Goal: Check status: Check status

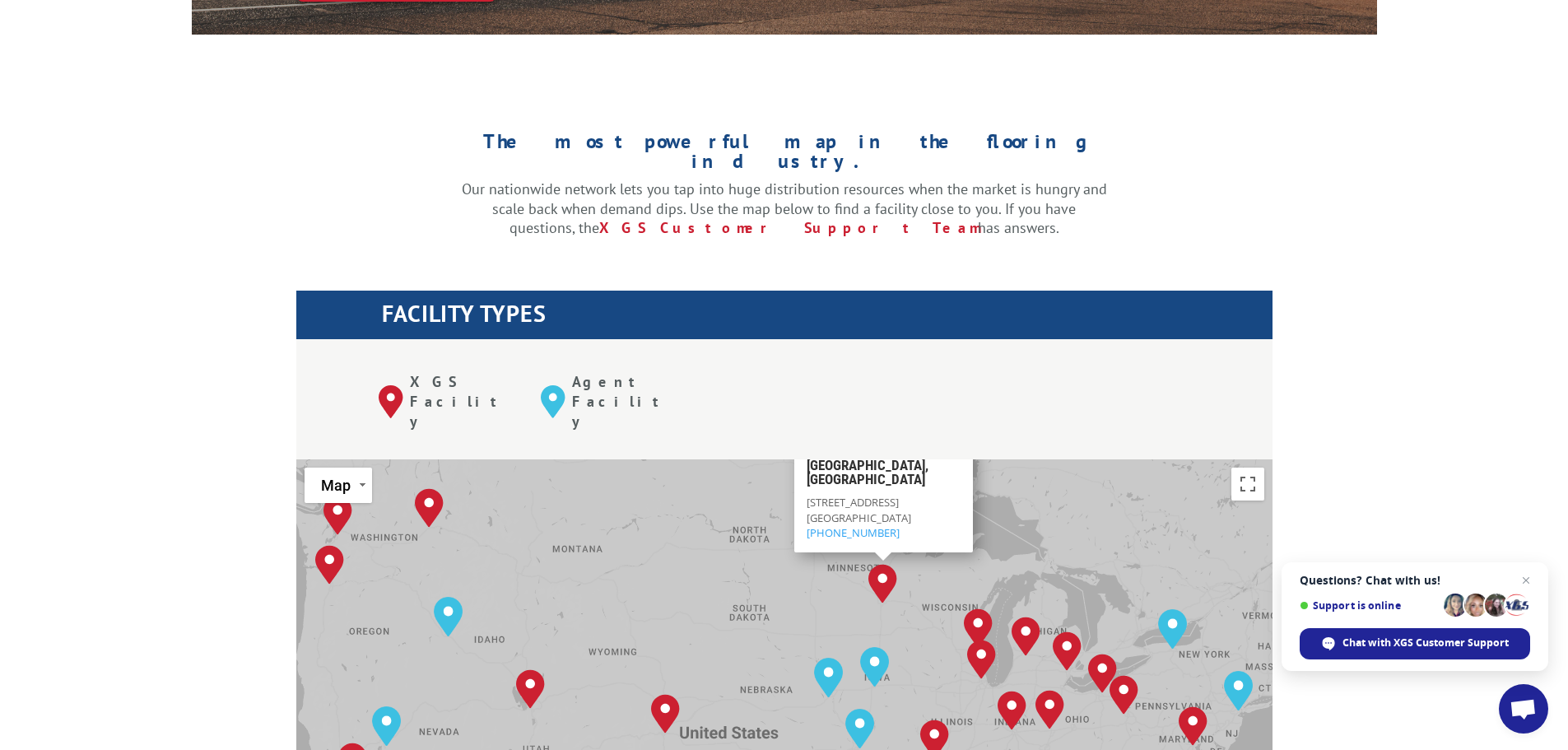
scroll to position [714, 0]
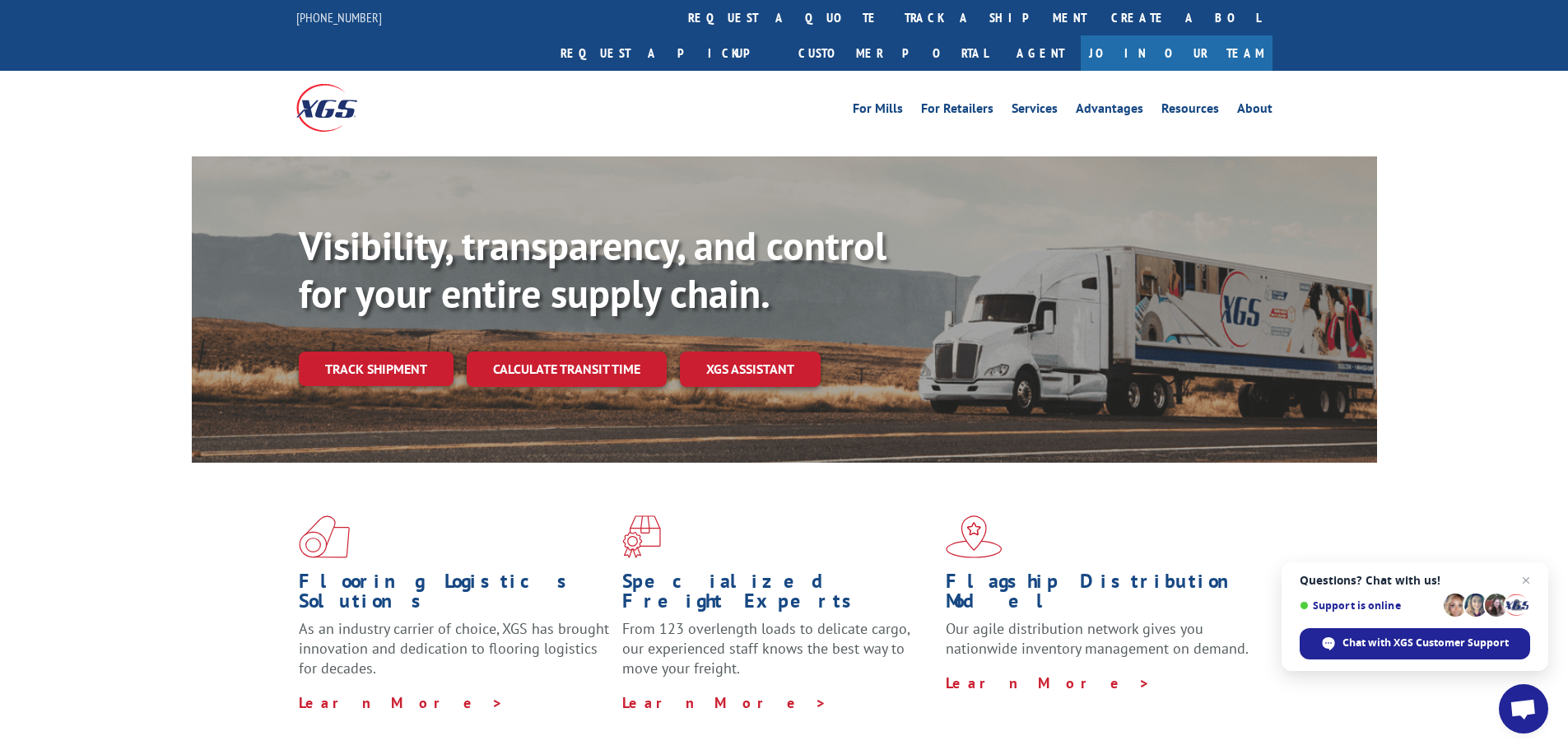
click at [354, 352] on link "Track shipment" at bounding box center [376, 368] width 155 height 34
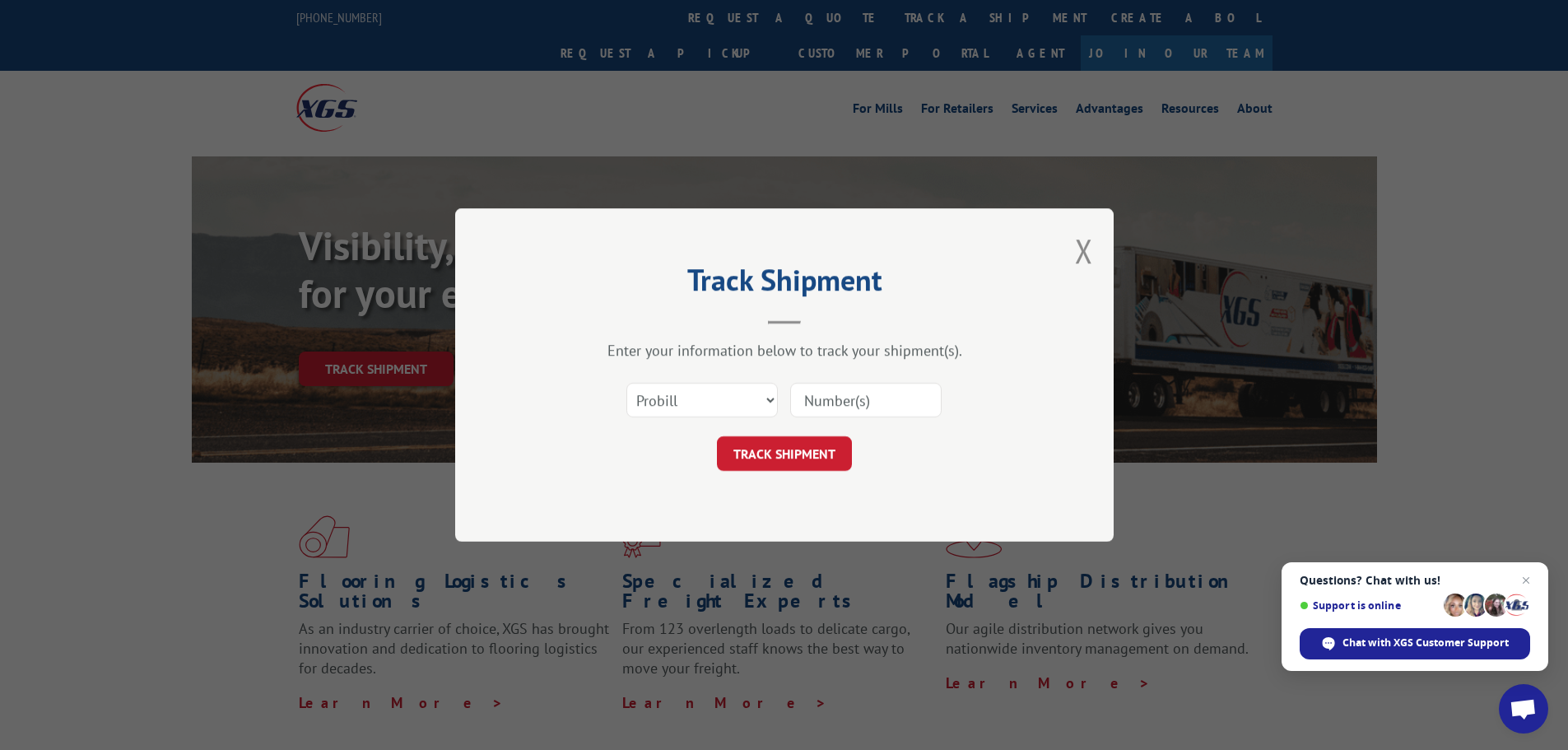
click at [899, 403] on input at bounding box center [865, 399] width 152 height 34
type input "17555327"
click at [766, 450] on button "TRACK SHIPMENT" at bounding box center [784, 453] width 135 height 34
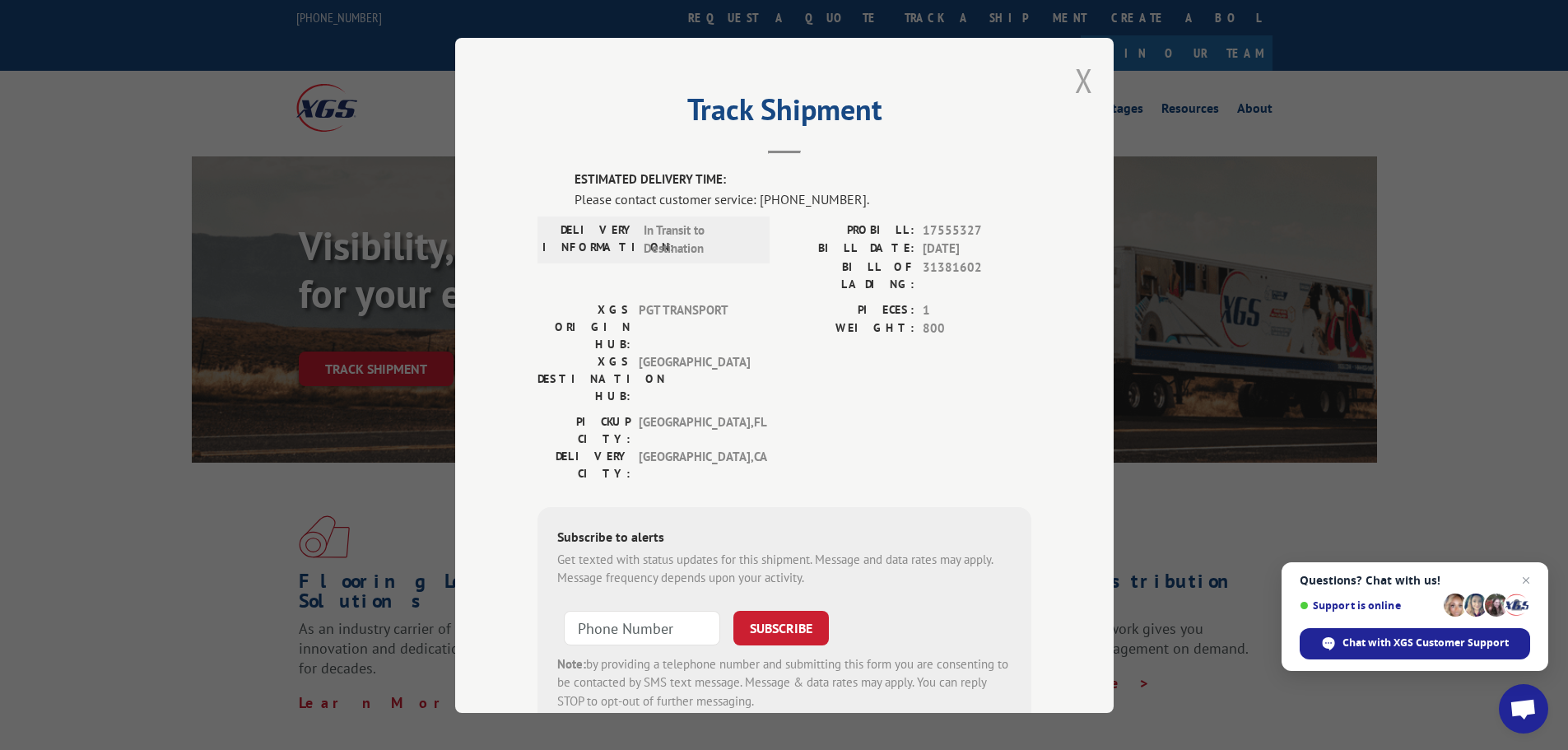
click at [1075, 80] on button "Close modal" at bounding box center [1084, 80] width 19 height 44
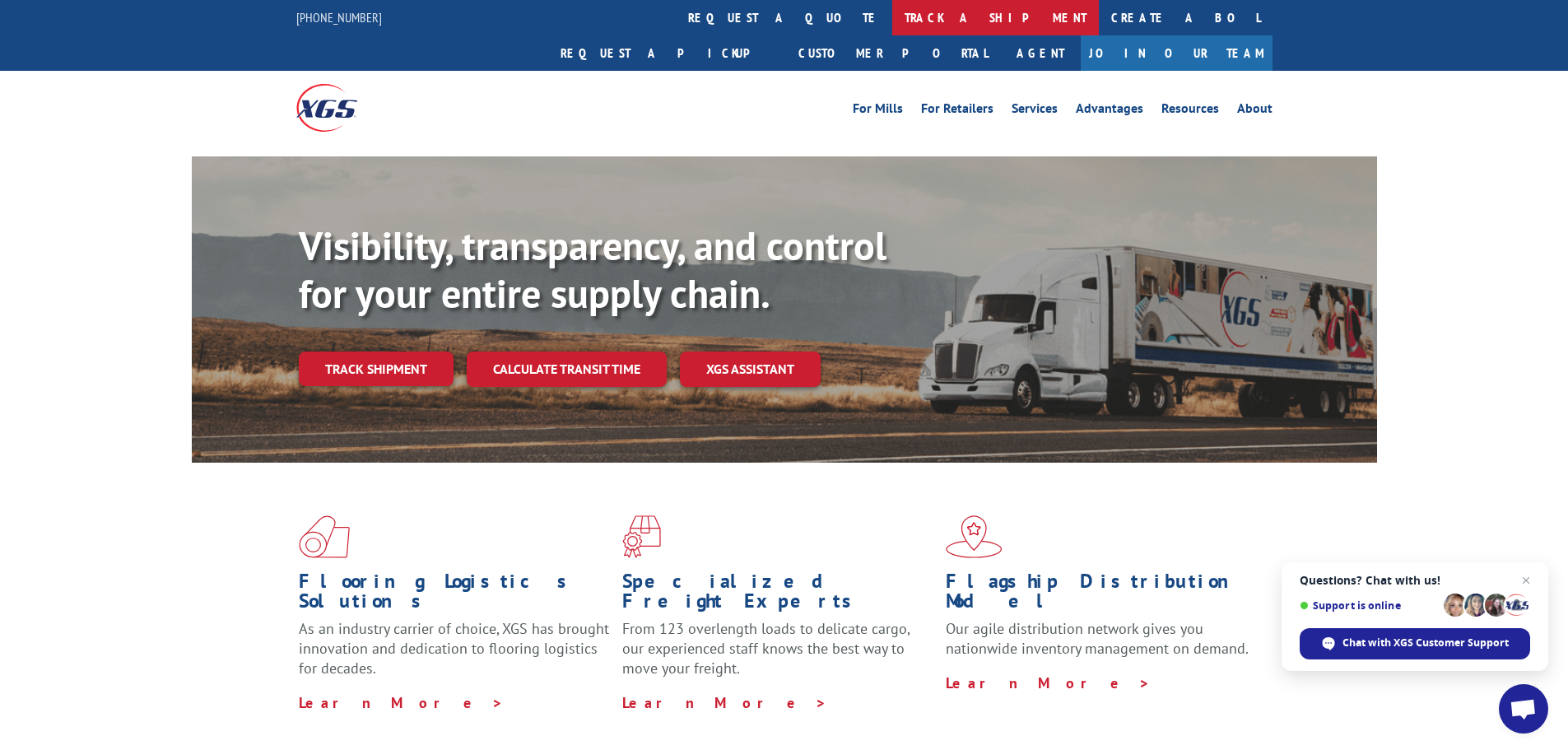
click at [893, 23] on link "track a shipment" at bounding box center [995, 18] width 207 height 35
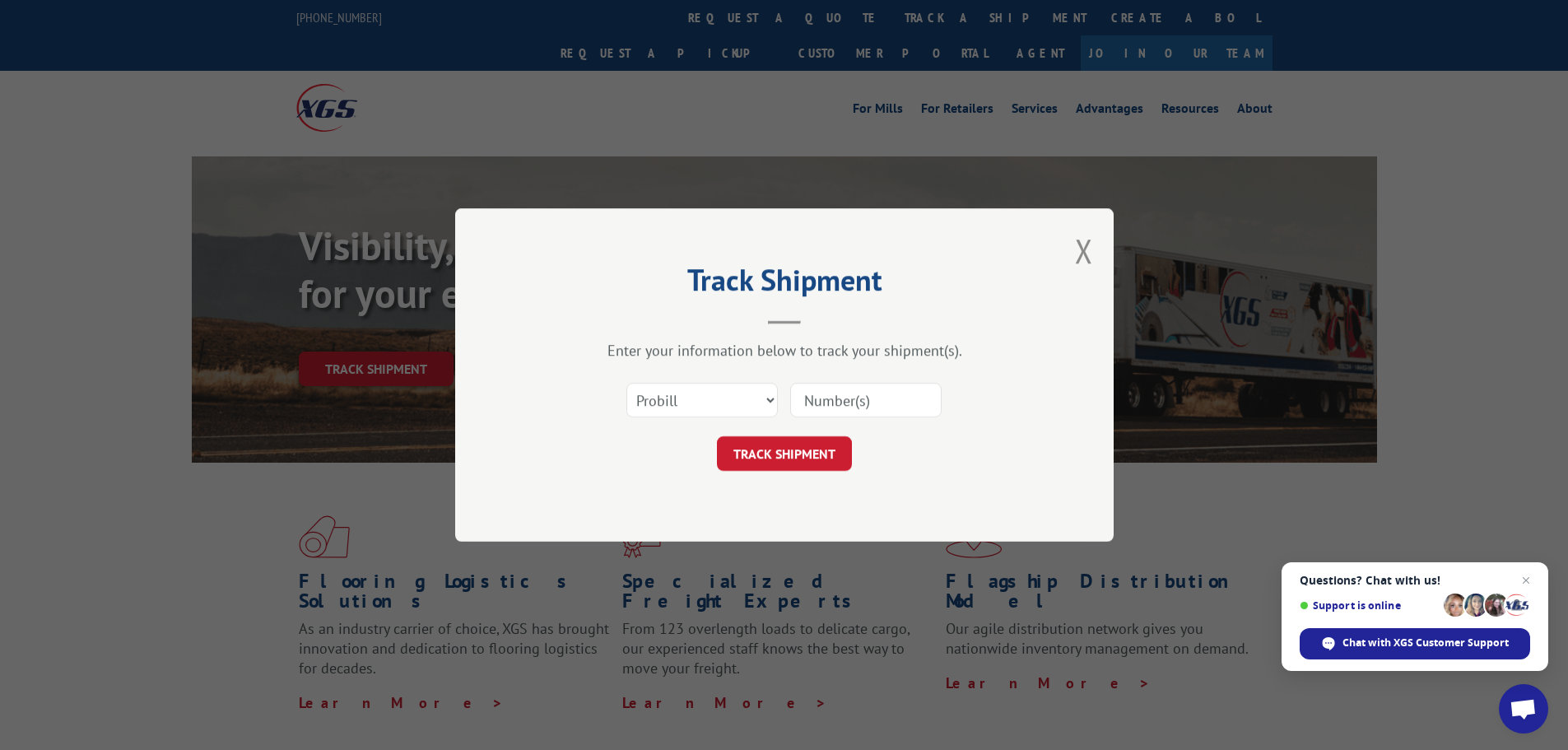
click at [836, 387] on input at bounding box center [865, 399] width 152 height 34
type input "17555327"
click at [804, 448] on button "TRACK SHIPMENT" at bounding box center [784, 453] width 135 height 34
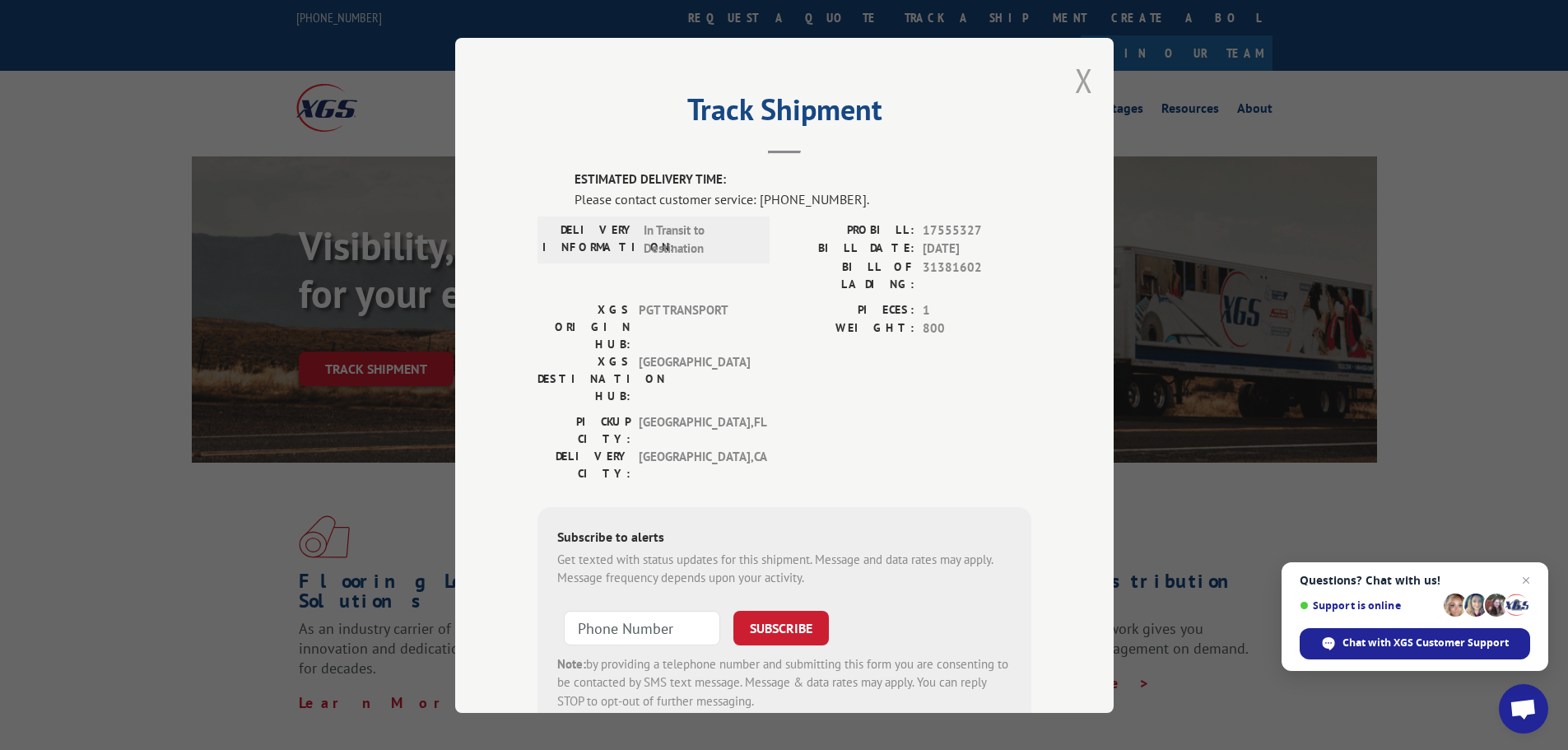
click at [1079, 77] on button "Close modal" at bounding box center [1084, 80] width 19 height 44
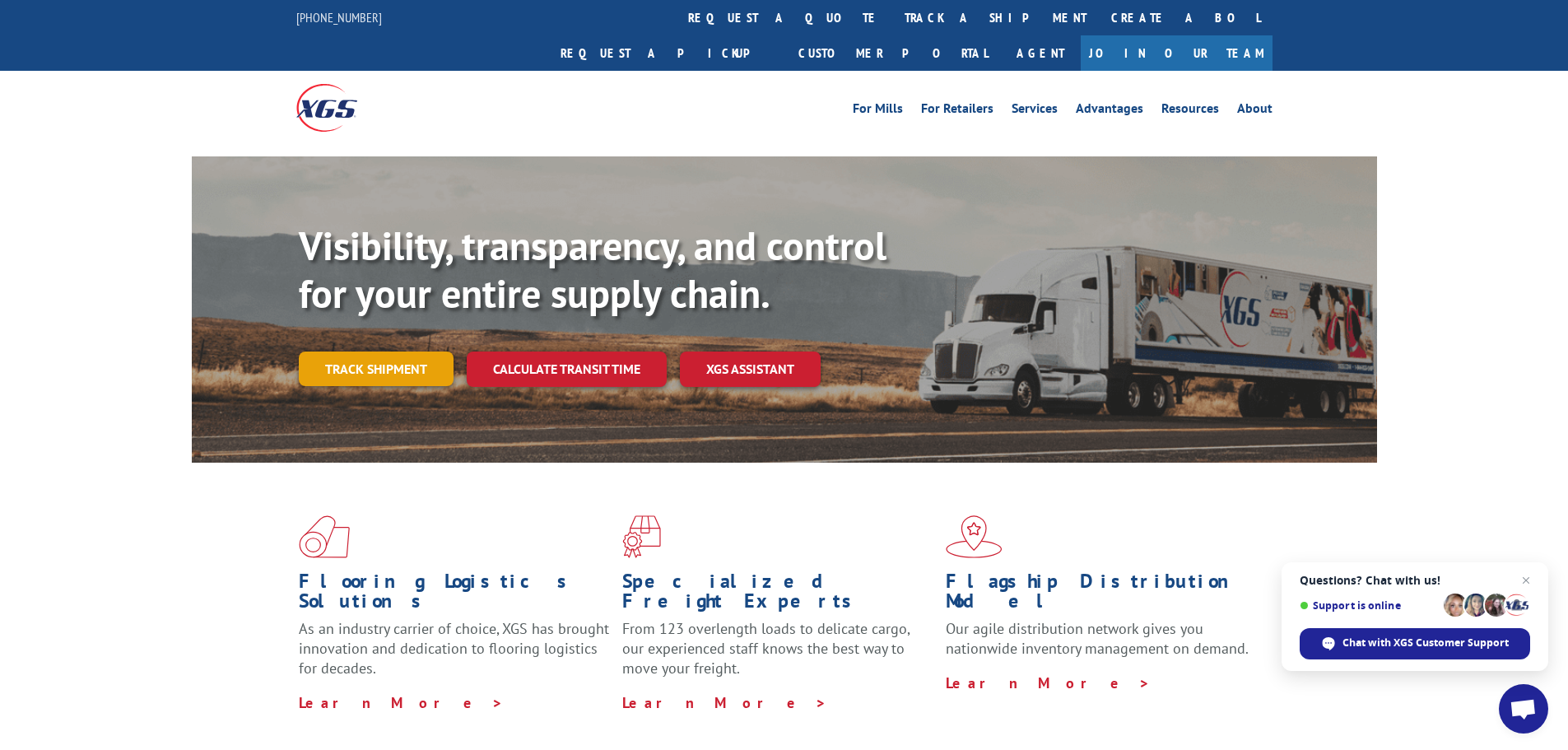
click at [376, 352] on link "Track shipment" at bounding box center [376, 368] width 155 height 34
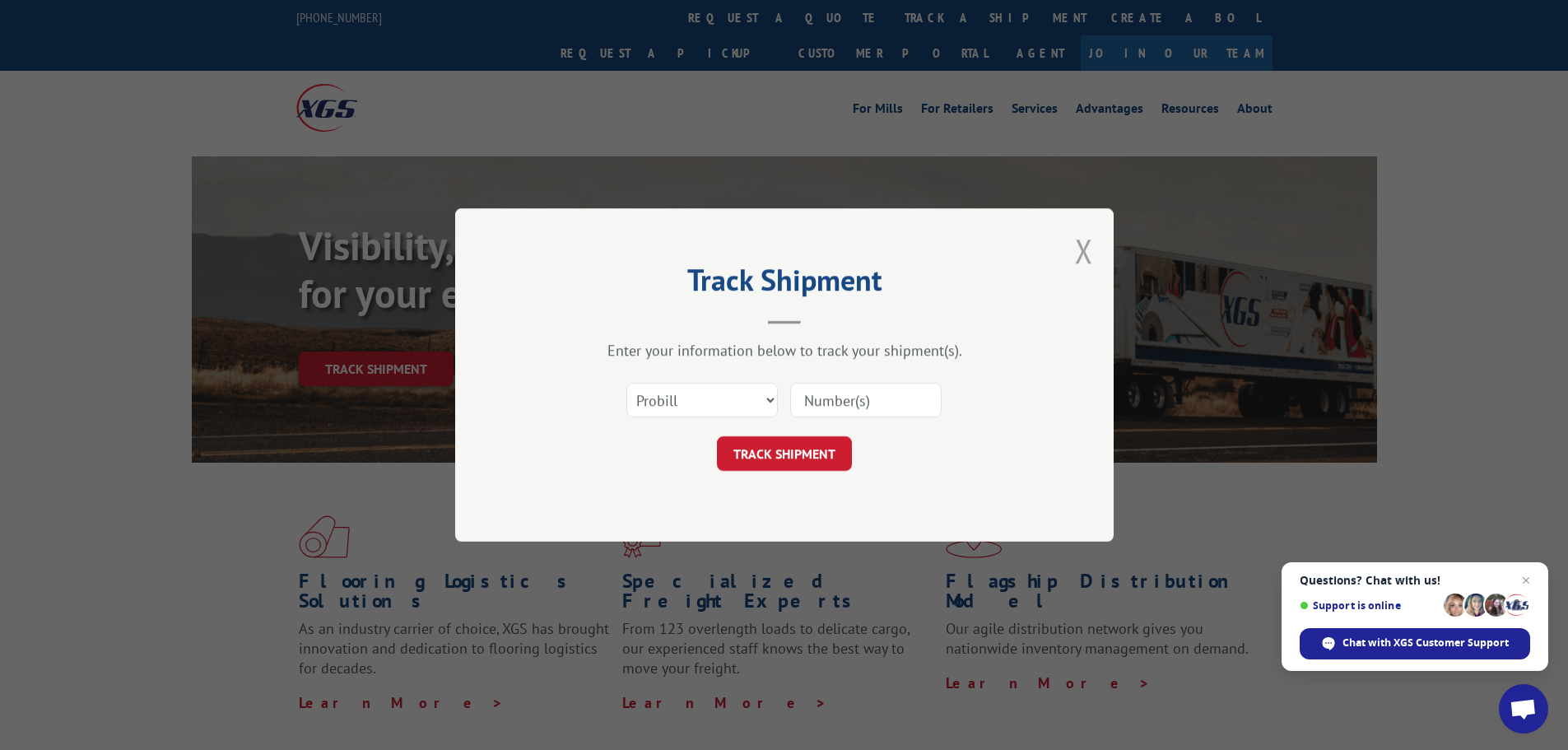
click at [1082, 256] on button "Close modal" at bounding box center [1084, 251] width 19 height 44
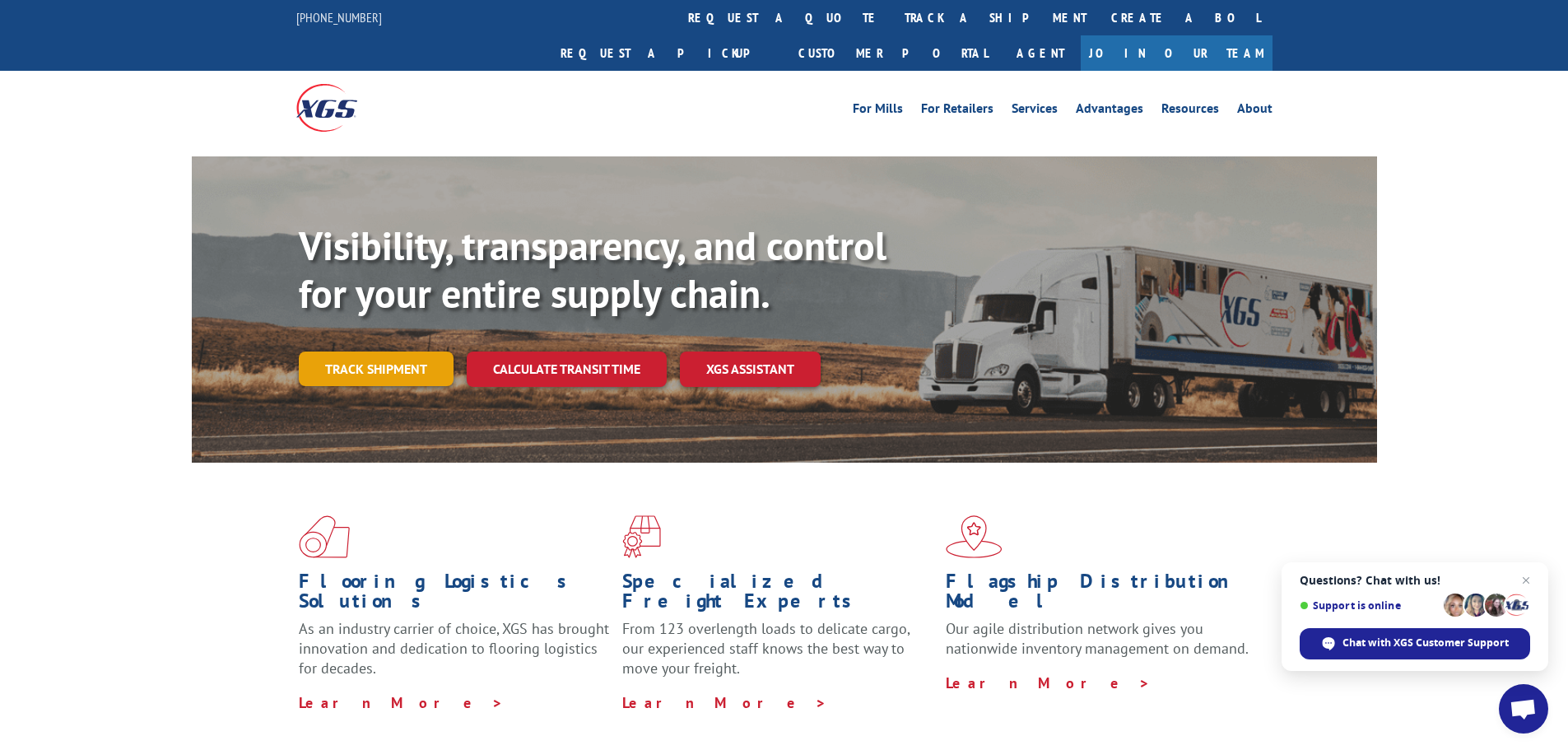
click at [368, 352] on link "Track shipment" at bounding box center [376, 368] width 155 height 34
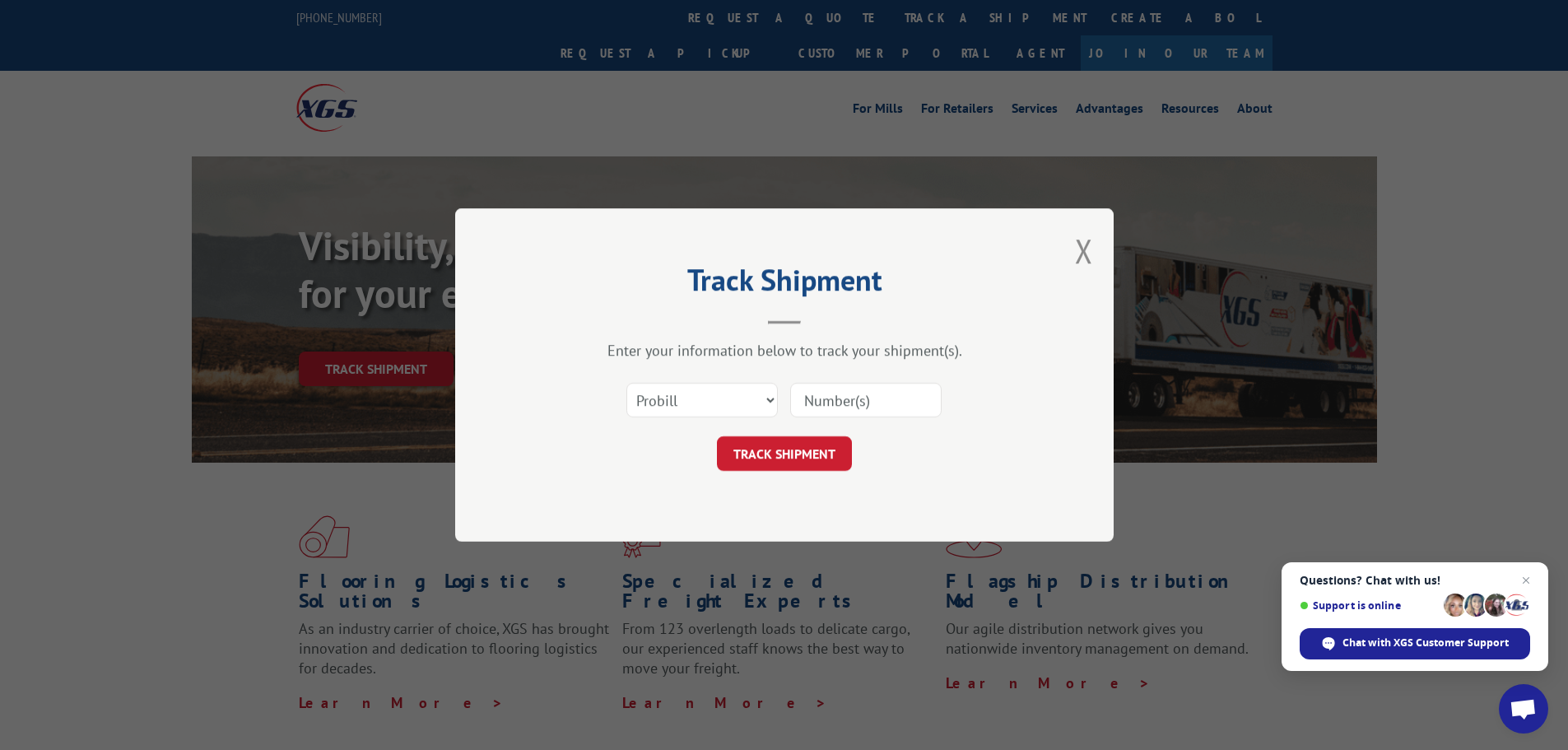
click at [878, 395] on input at bounding box center [865, 399] width 152 height 34
type input "17555327"
click at [787, 456] on button "TRACK SHIPMENT" at bounding box center [784, 453] width 135 height 34
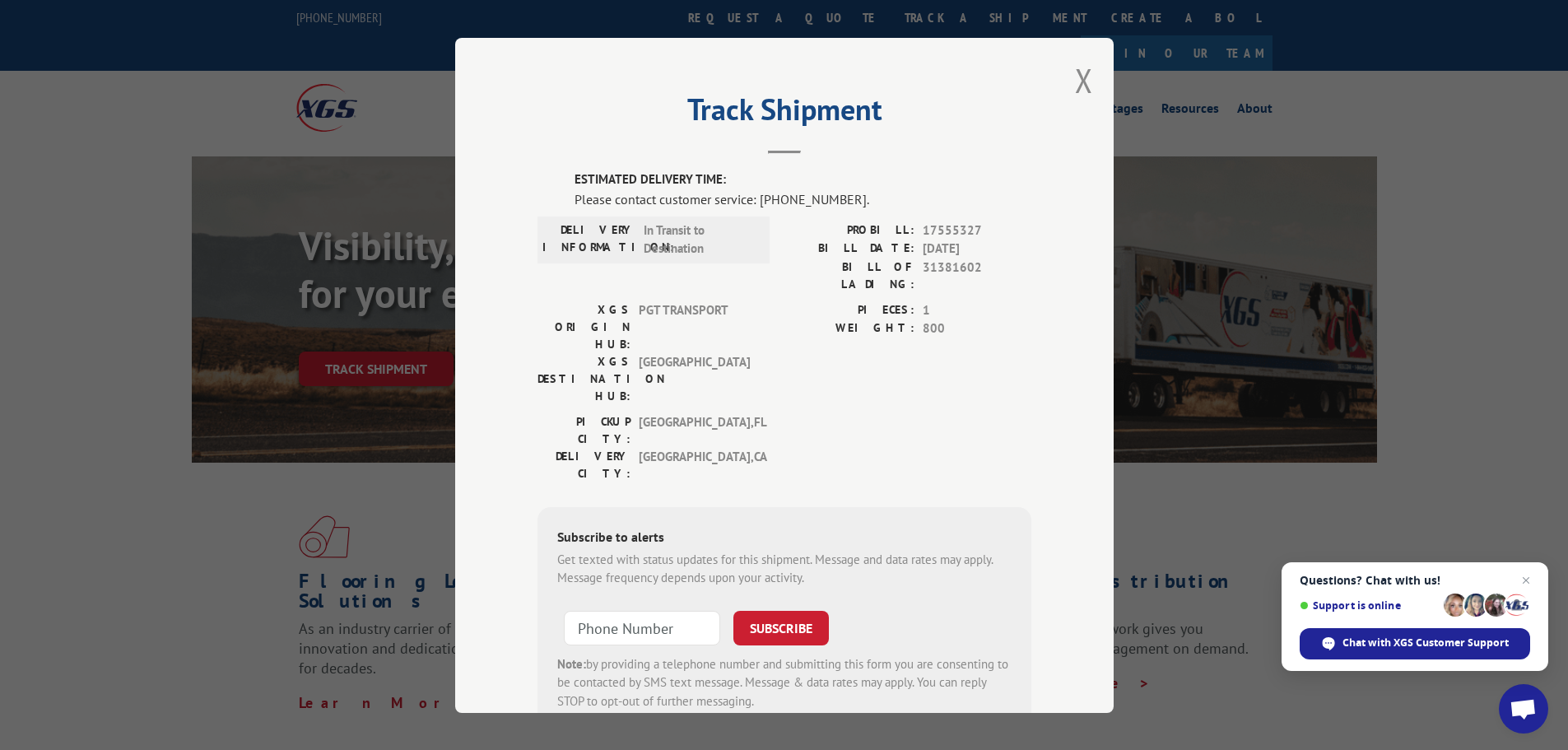
click at [179, 477] on div "Track Shipment ESTIMATED DELIVERY TIME: Please contact customer service: (844) …" at bounding box center [784, 375] width 1568 height 750
click at [1079, 82] on button "Close modal" at bounding box center [1084, 80] width 19 height 44
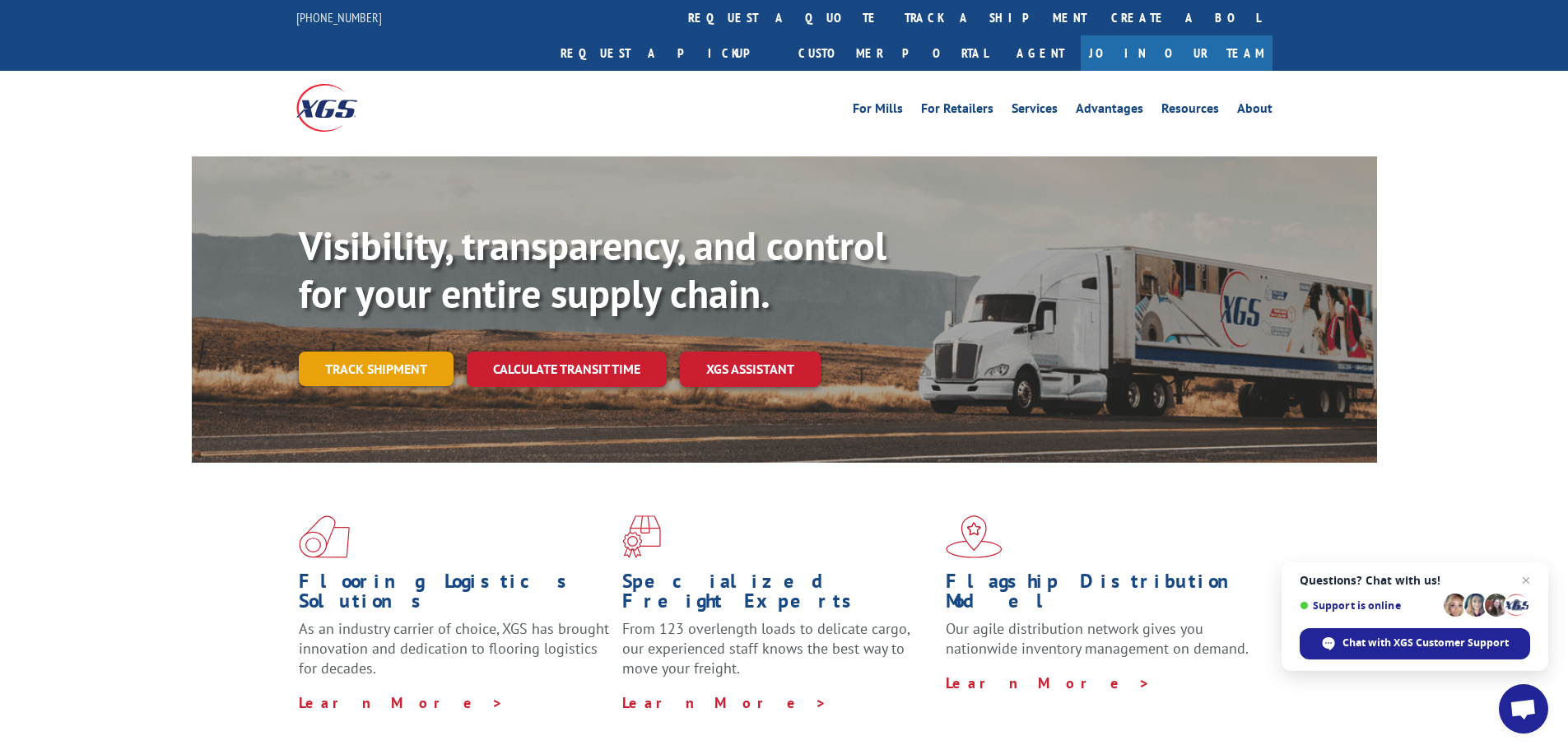
click at [349, 352] on link "Track shipment" at bounding box center [376, 368] width 155 height 34
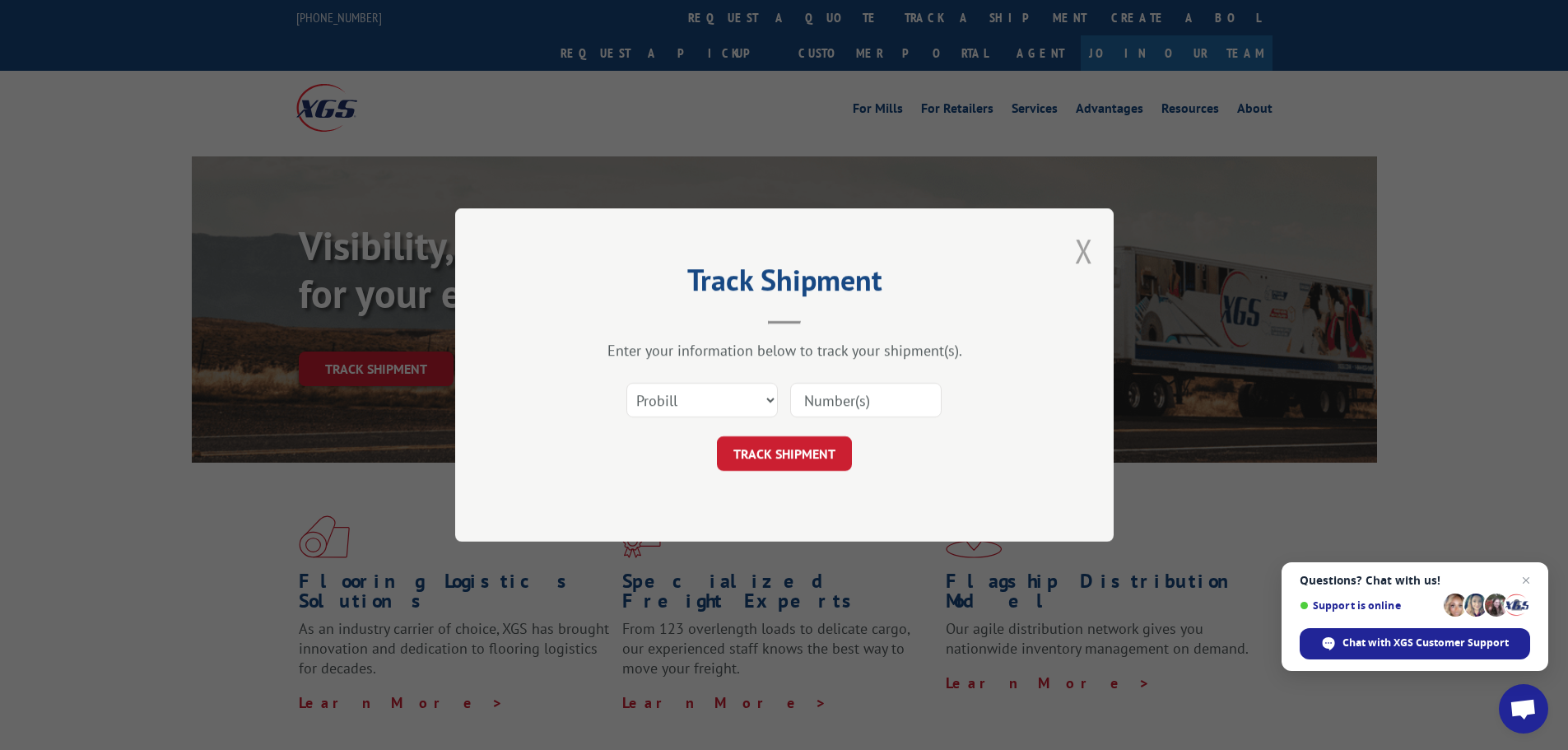
click at [1084, 252] on button "Close modal" at bounding box center [1084, 251] width 19 height 44
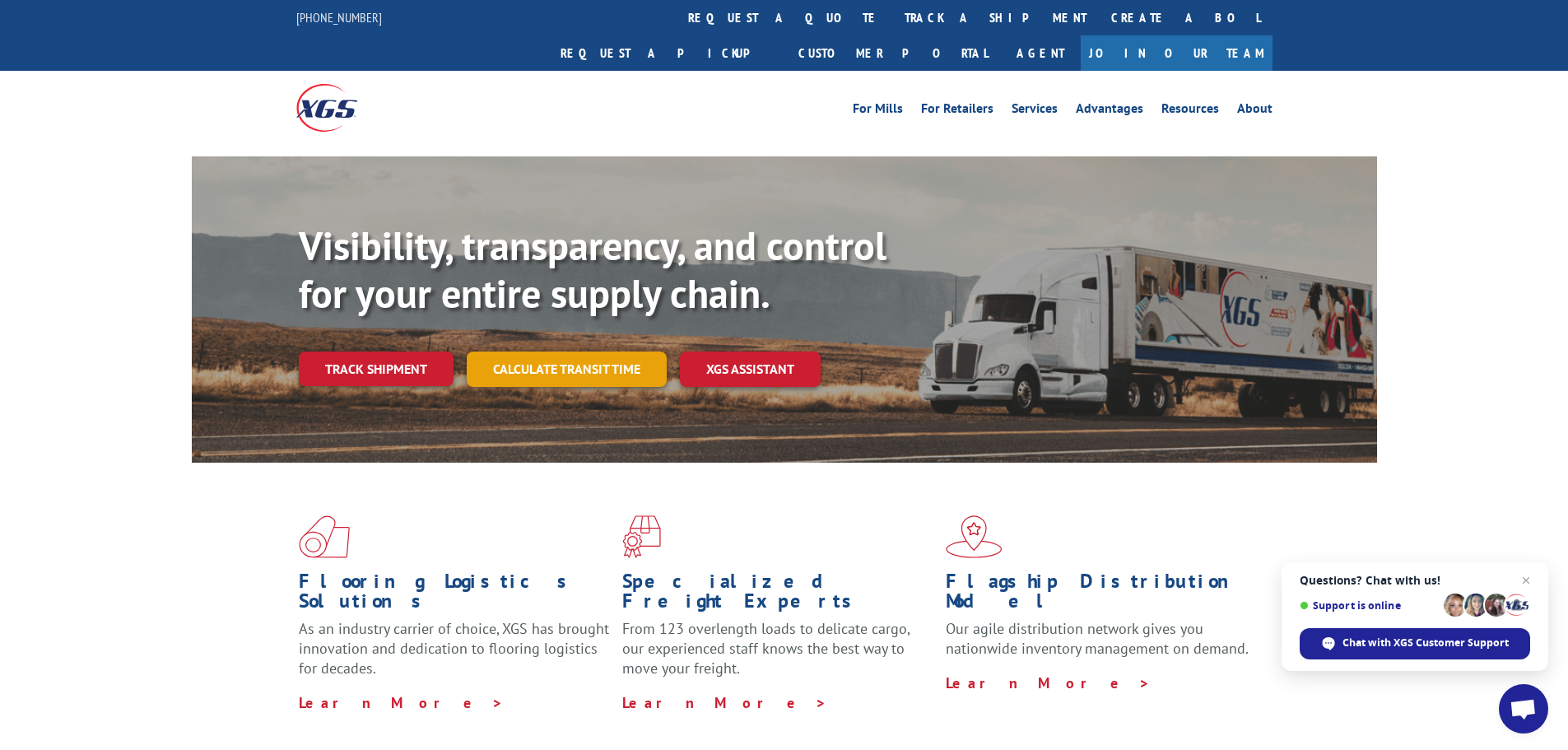
click at [526, 352] on link "Calculate transit time" at bounding box center [567, 369] width 200 height 35
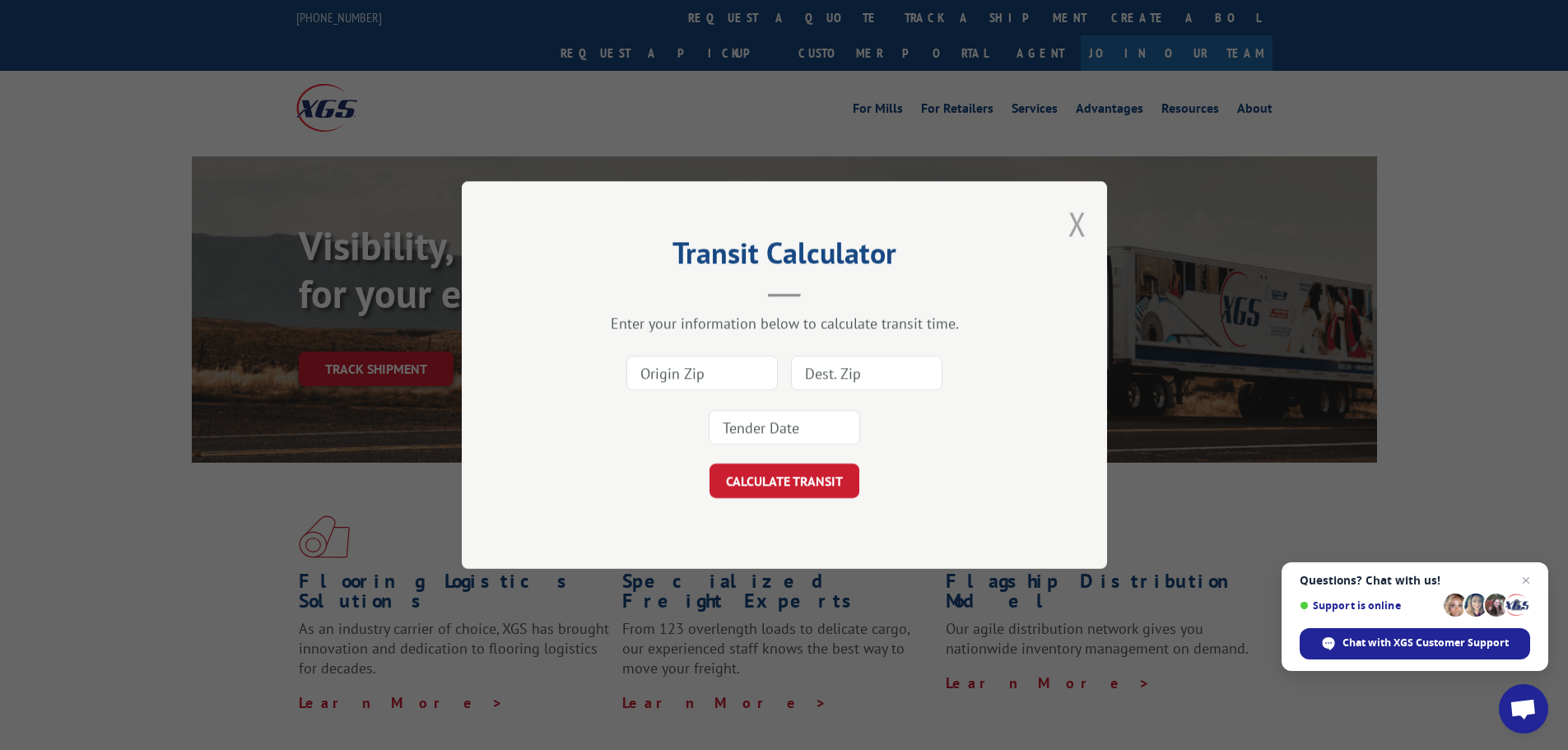
click at [1075, 225] on button "Close modal" at bounding box center [1078, 223] width 19 height 44
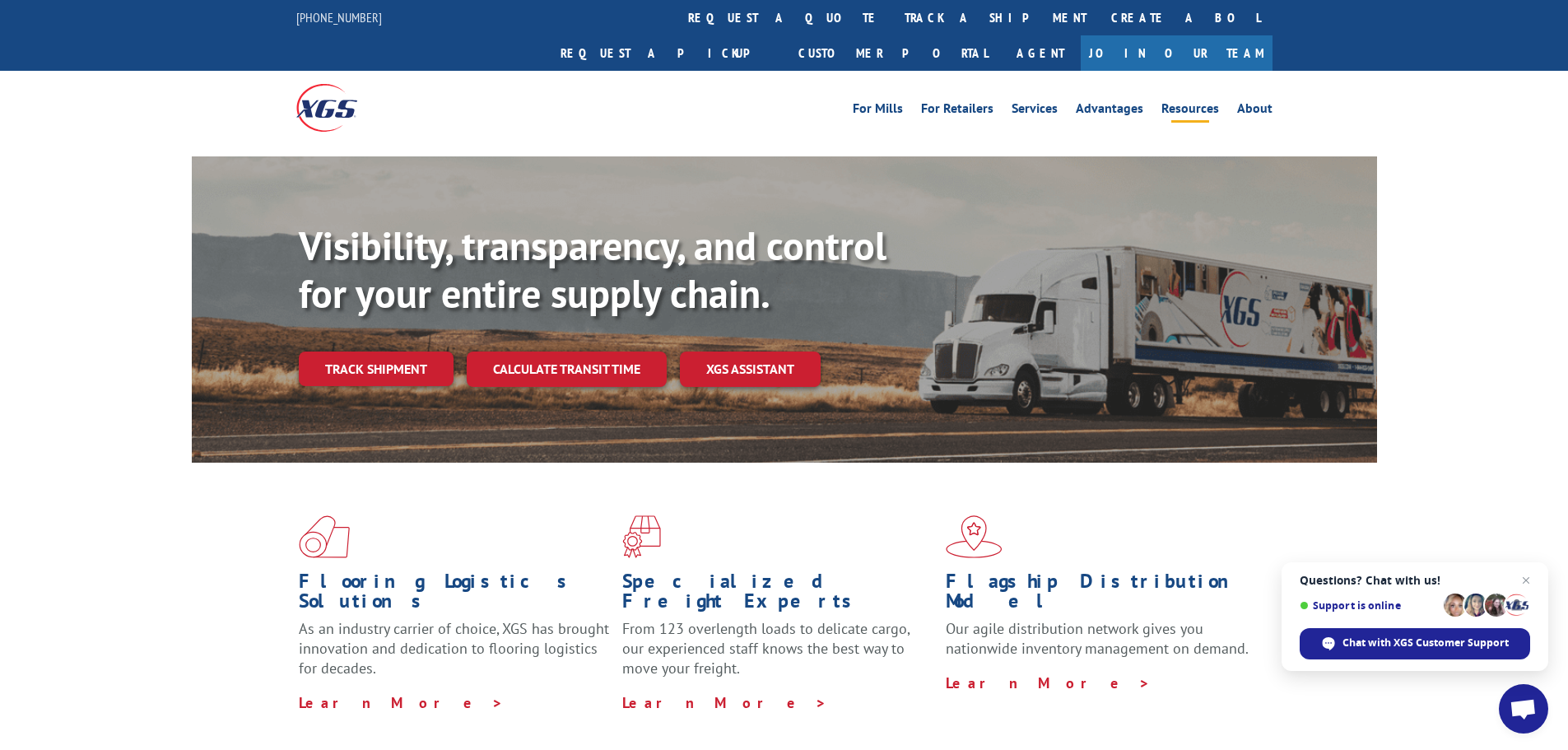
click at [1202, 102] on link "Resources" at bounding box center [1190, 111] width 58 height 19
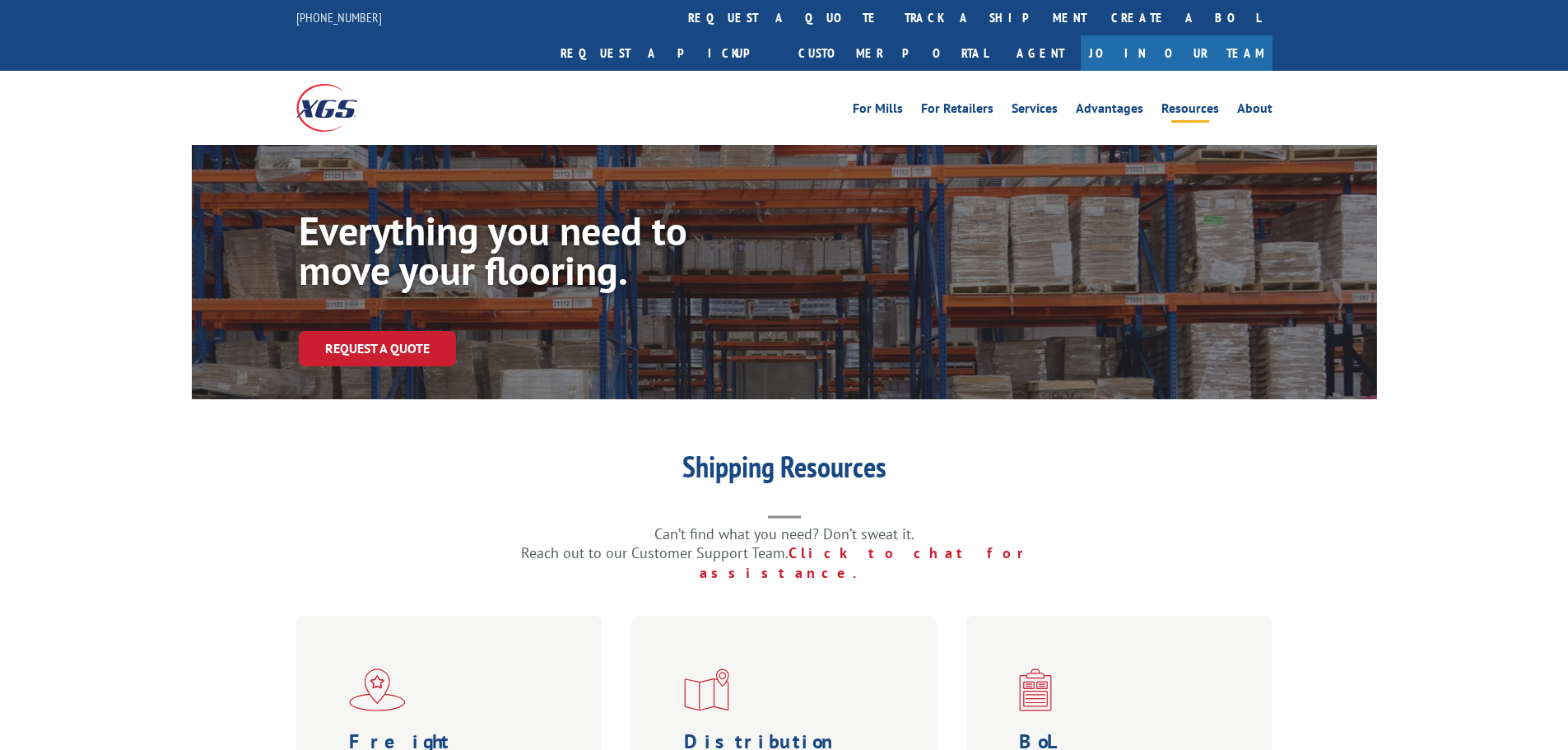
scroll to position [356, 0]
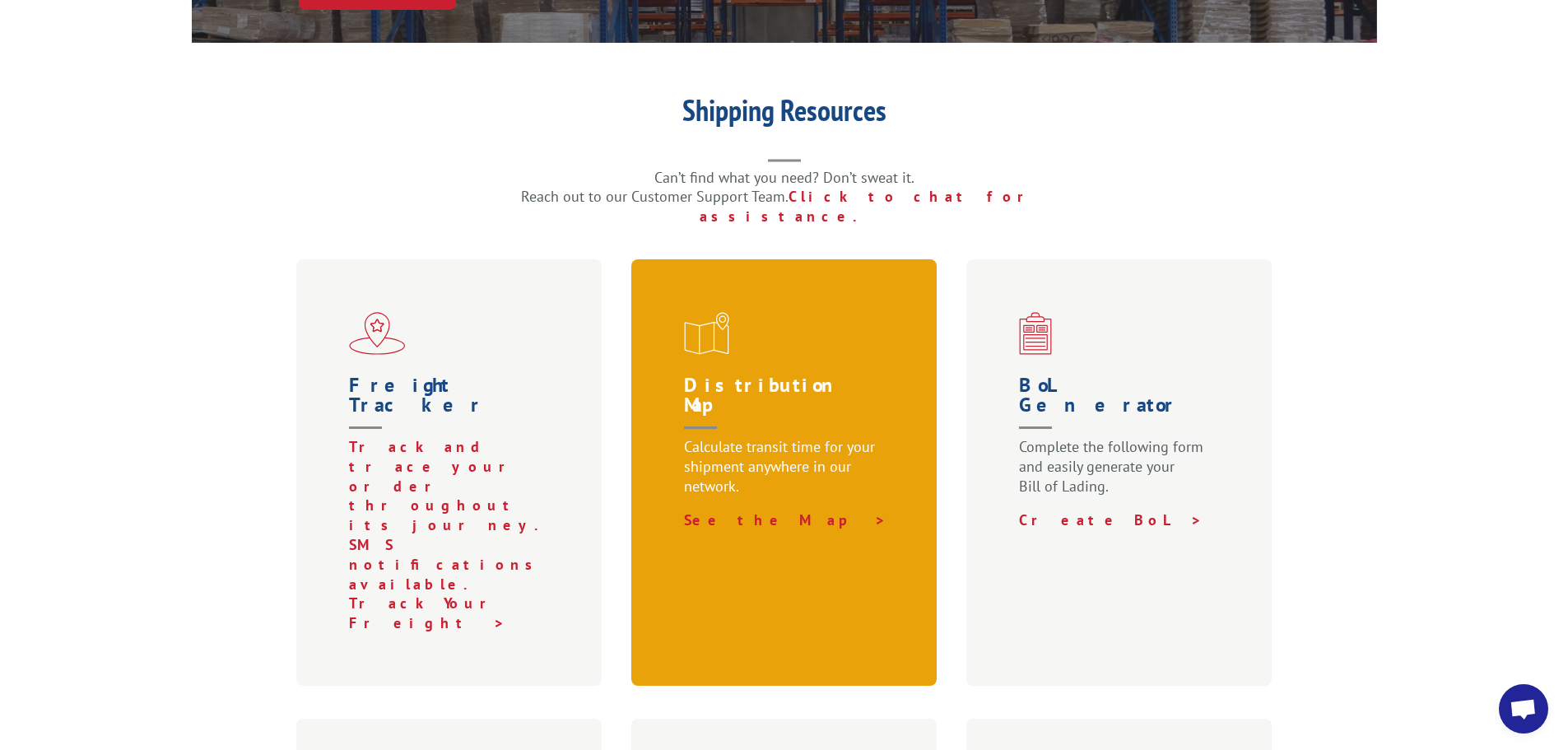
click at [756, 375] on h1 "Distribution Map" at bounding box center [788, 405] width 208 height 62
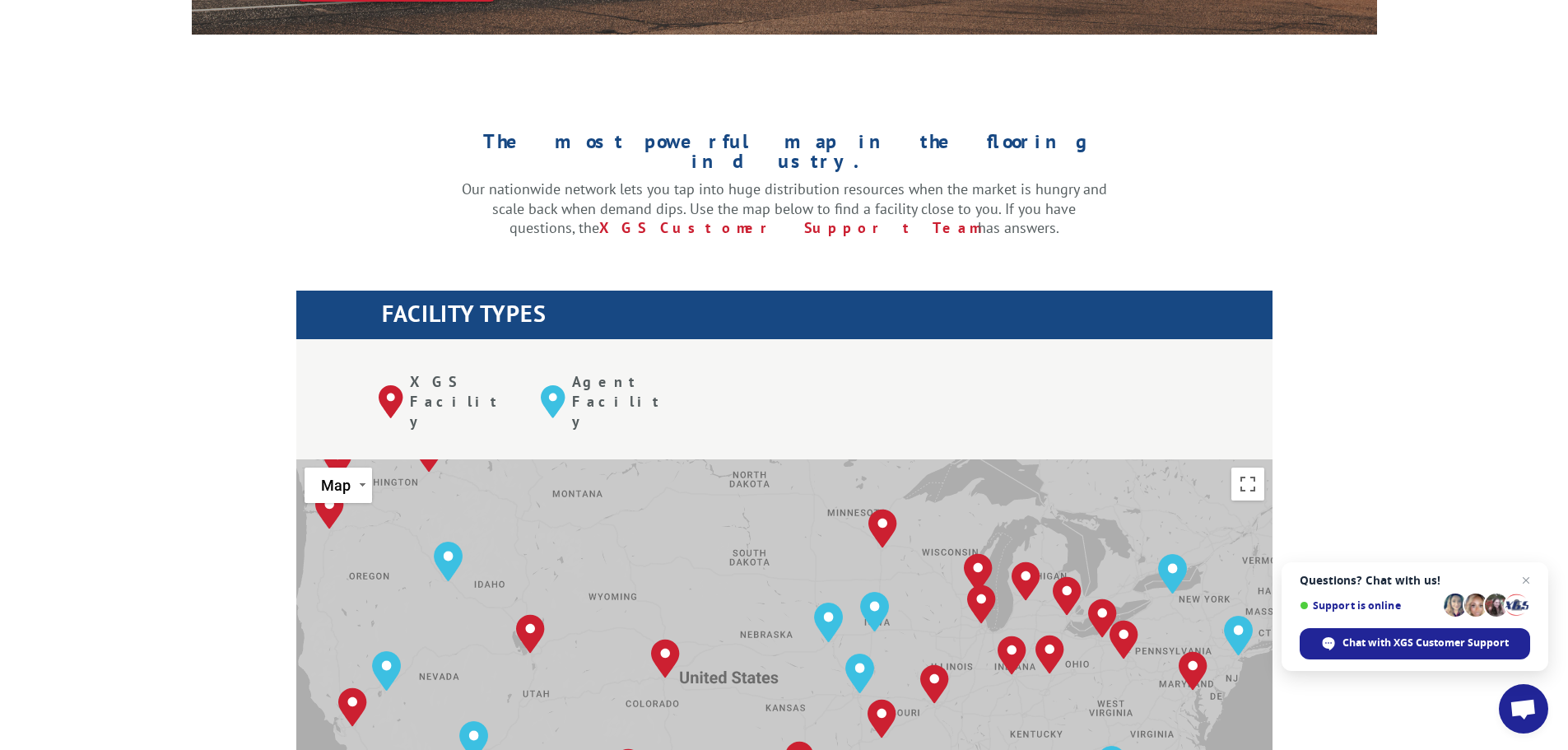
scroll to position [714, 0]
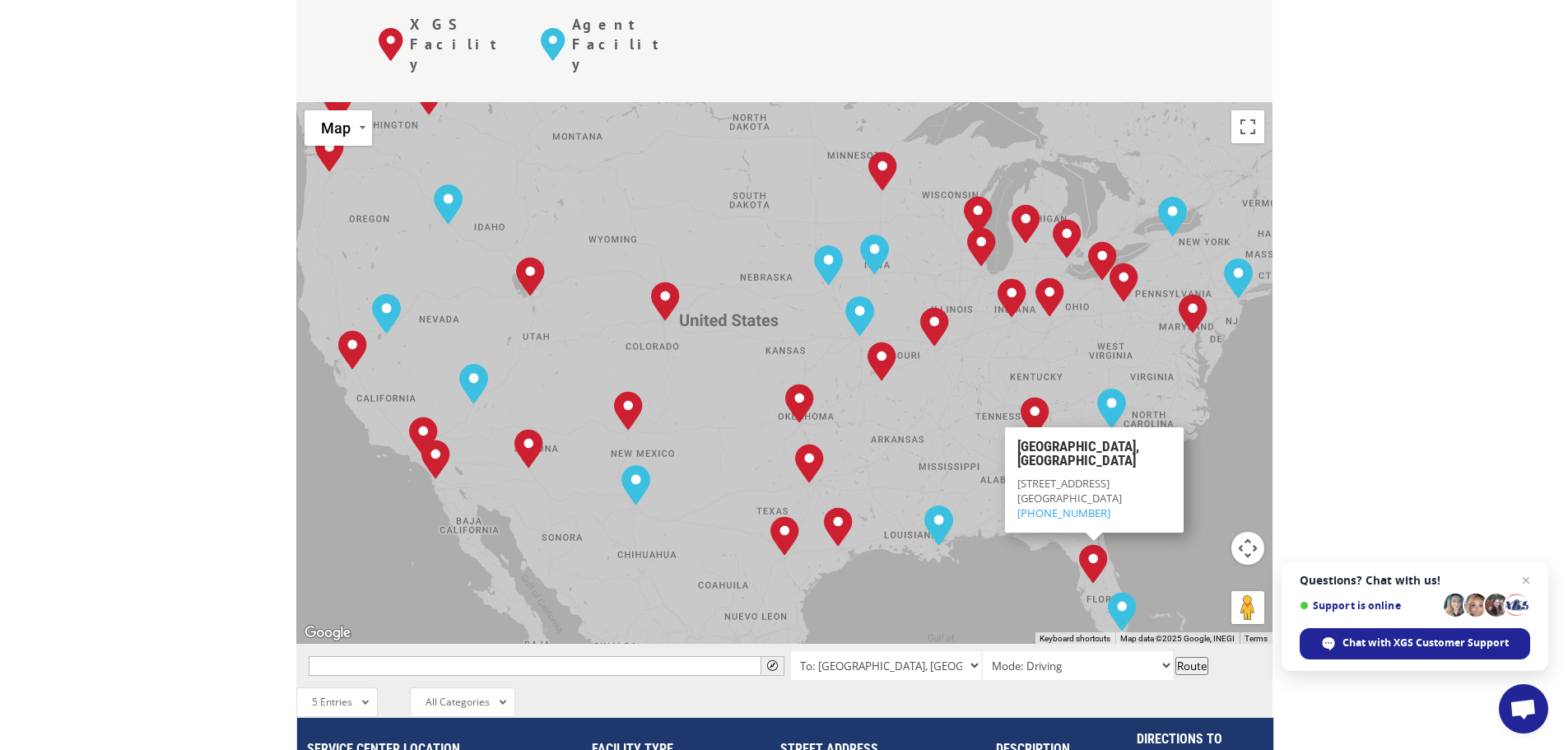
click at [1368, 304] on div "The most powerful map in the flooring industry. Our nationwide network lets you…" at bounding box center [784, 508] width 1568 height 1573
click at [106, 350] on div "The most powerful map in the flooring industry. Our nationwide network lets you…" at bounding box center [784, 508] width 1568 height 1573
